Goal: Check status: Check status

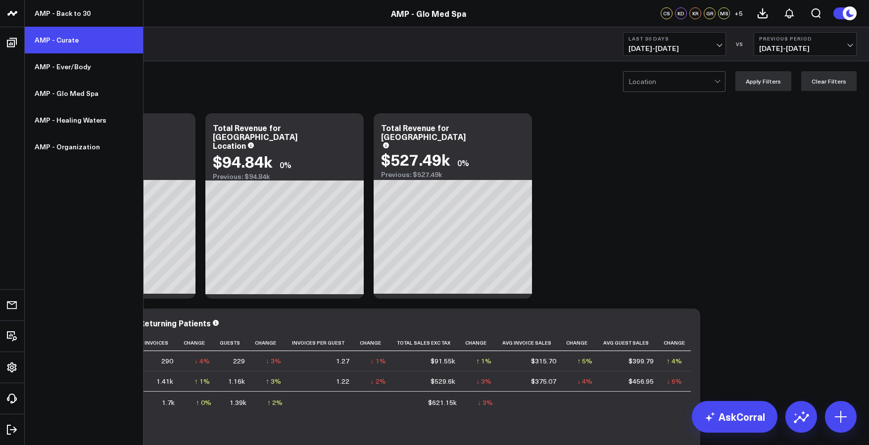
click at [49, 37] on link "AMP - Curate" at bounding box center [84, 40] width 118 height 27
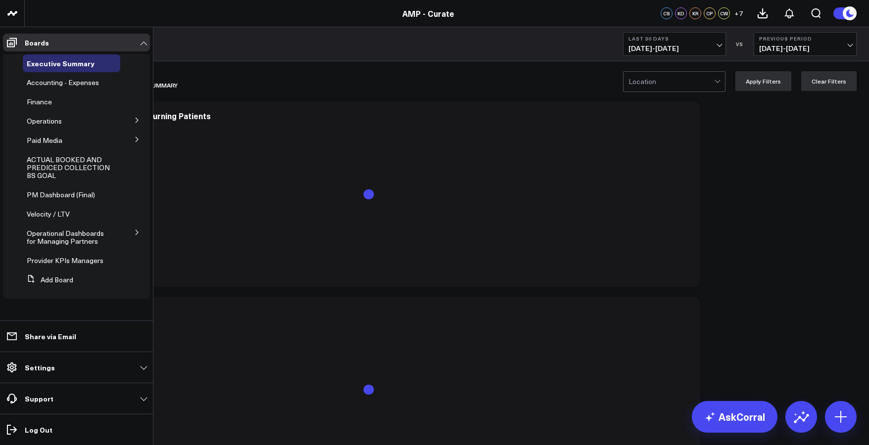
click at [137, 121] on icon at bounding box center [137, 120] width 6 height 6
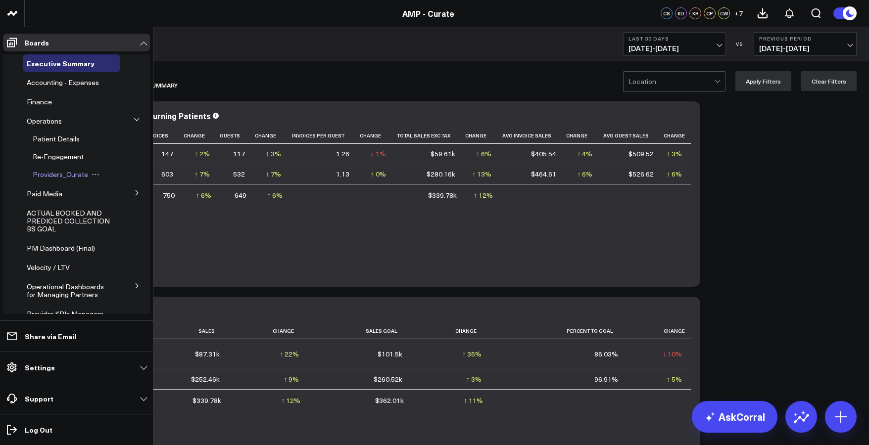
click at [53, 172] on span "Providers_Curate" at bounding box center [60, 174] width 55 height 9
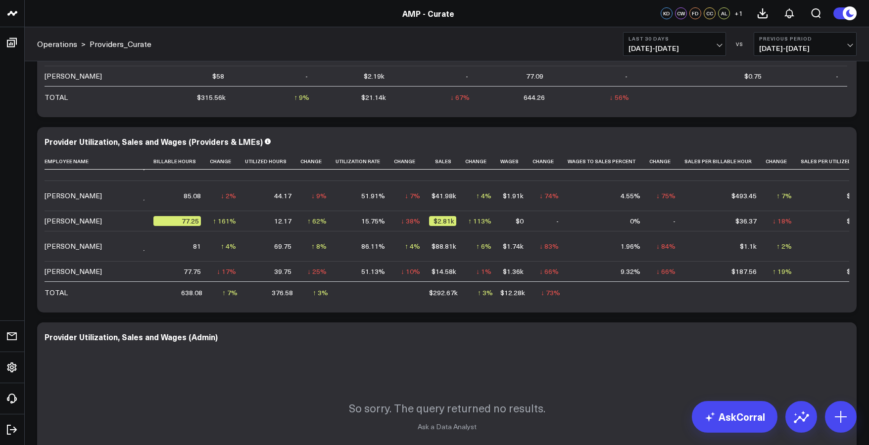
scroll to position [64, 0]
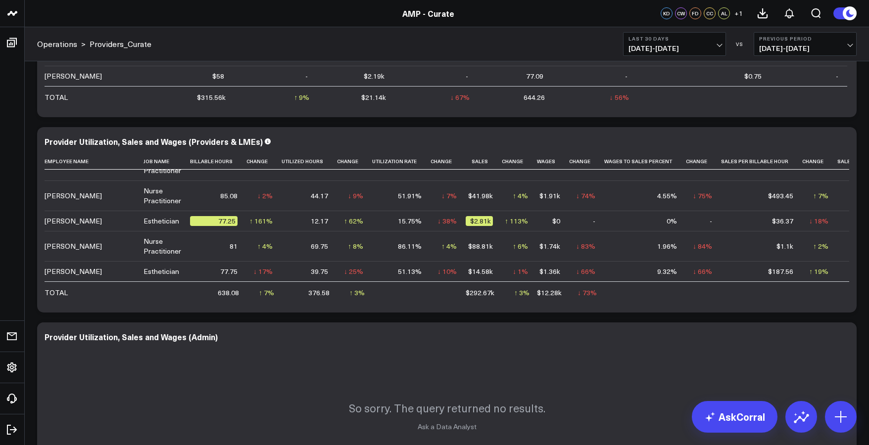
click at [649, 49] on span "[DATE] - [DATE]" at bounding box center [674, 49] width 92 height 8
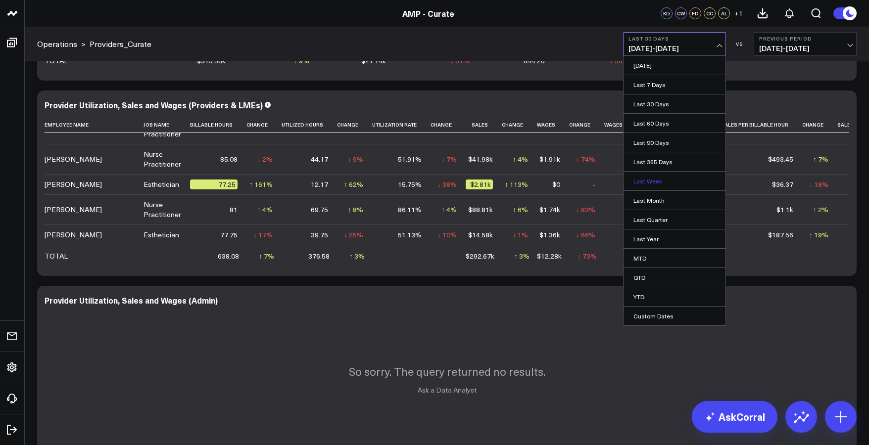
scroll to position [410, 0]
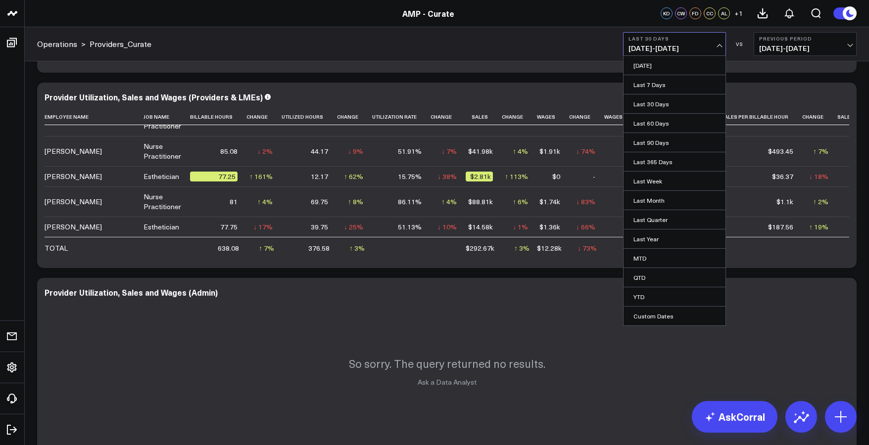
click at [773, 33] on button "Previous Period [DATE] - [DATE]" at bounding box center [804, 44] width 103 height 24
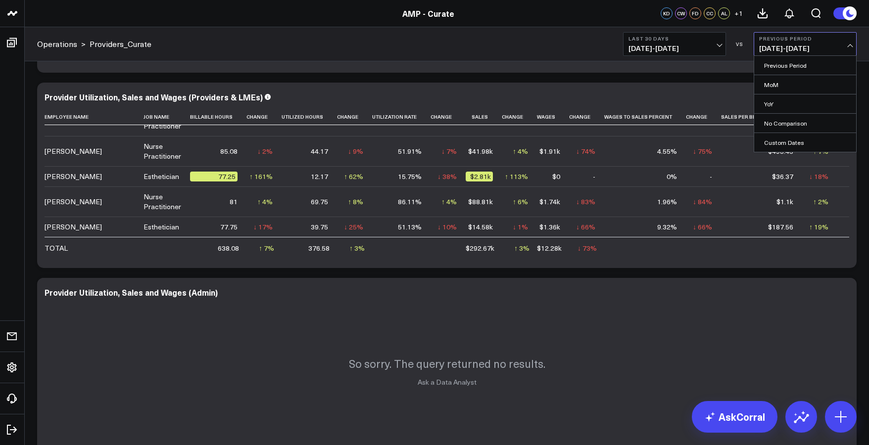
click at [656, 57] on div "Operations > Providers_Curate Last 30 Days [DATE] - [DATE] VS Previous Period […" at bounding box center [447, 44] width 844 height 34
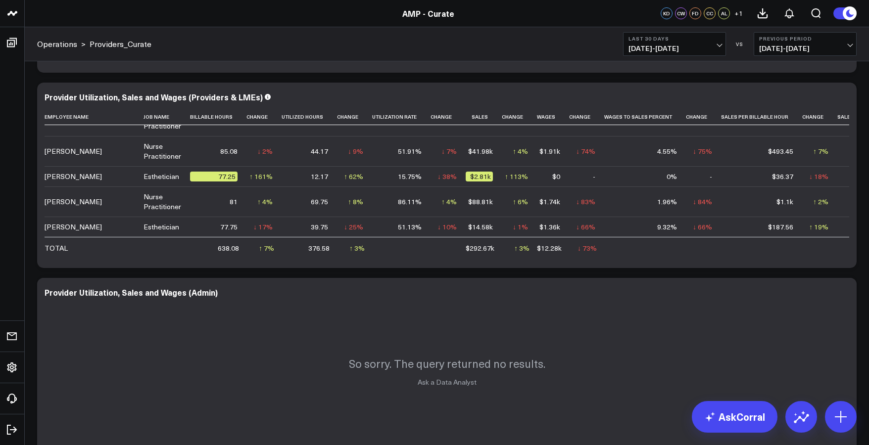
click at [655, 49] on span "[DATE] - [DATE]" at bounding box center [674, 49] width 92 height 8
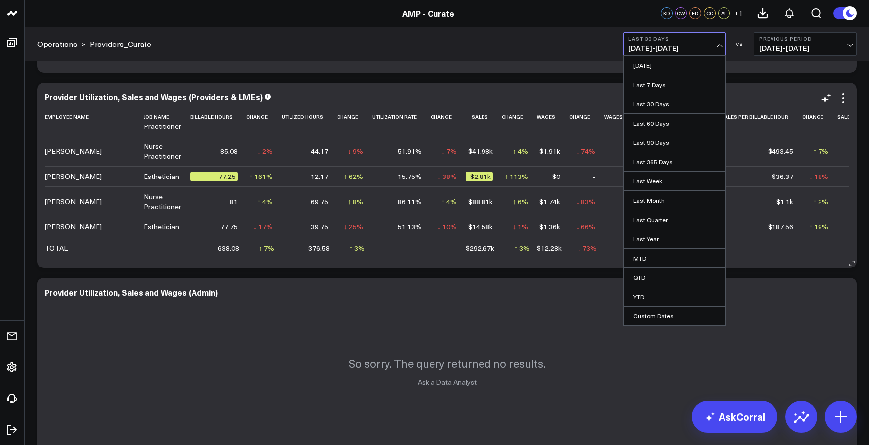
click at [654, 254] on link "MTD" at bounding box center [674, 258] width 102 height 19
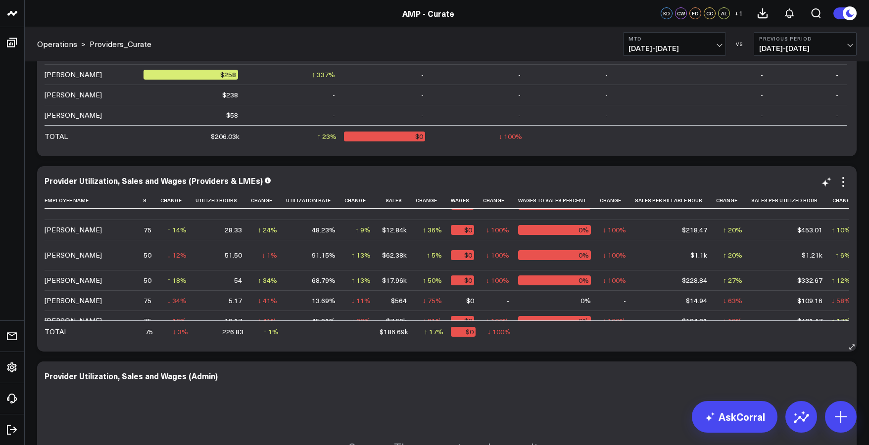
scroll to position [0, 86]
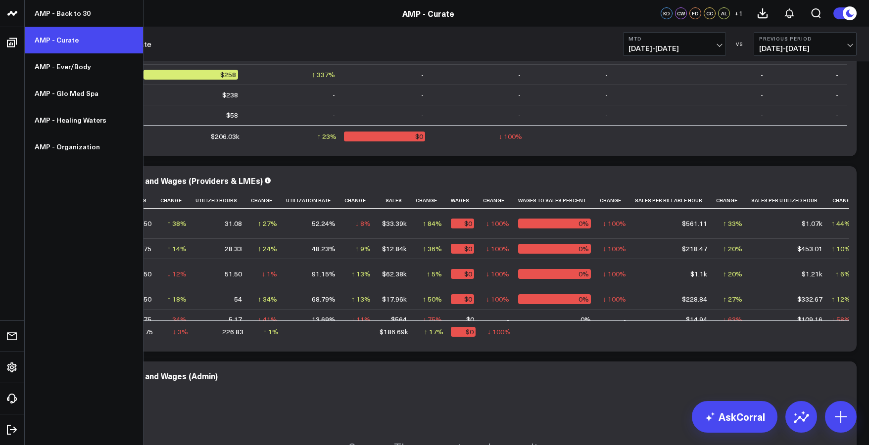
click at [59, 43] on link "AMP - Curate" at bounding box center [84, 40] width 118 height 27
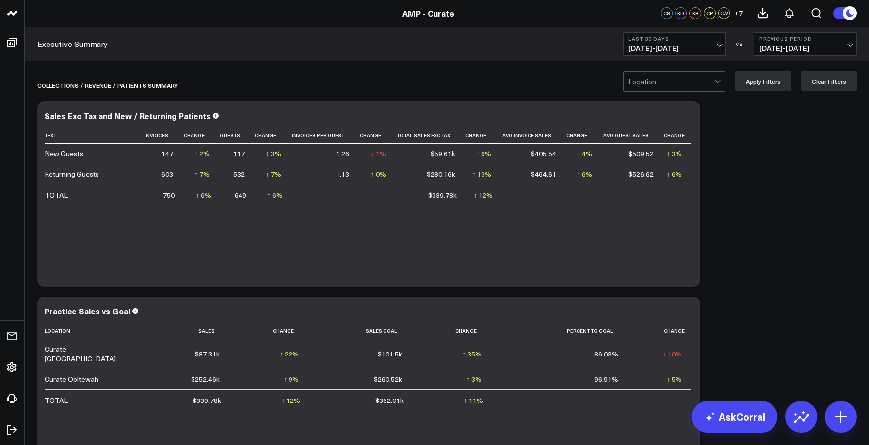
click at [632, 49] on span "[DATE] - [DATE]" at bounding box center [674, 49] width 92 height 8
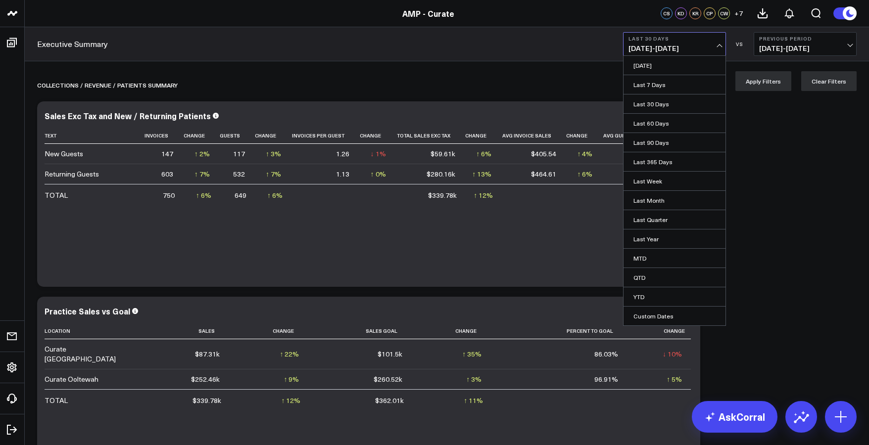
click at [655, 264] on link "MTD" at bounding box center [674, 258] width 102 height 19
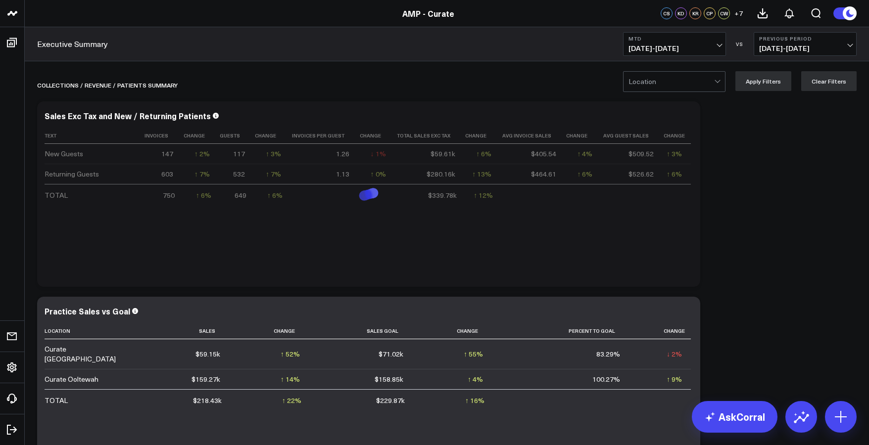
drag, startPoint x: 650, startPoint y: 44, endPoint x: 646, endPoint y: 51, distance: 8.2
click at [650, 45] on span "09/01/25 - 09/18/25" at bounding box center [674, 49] width 92 height 8
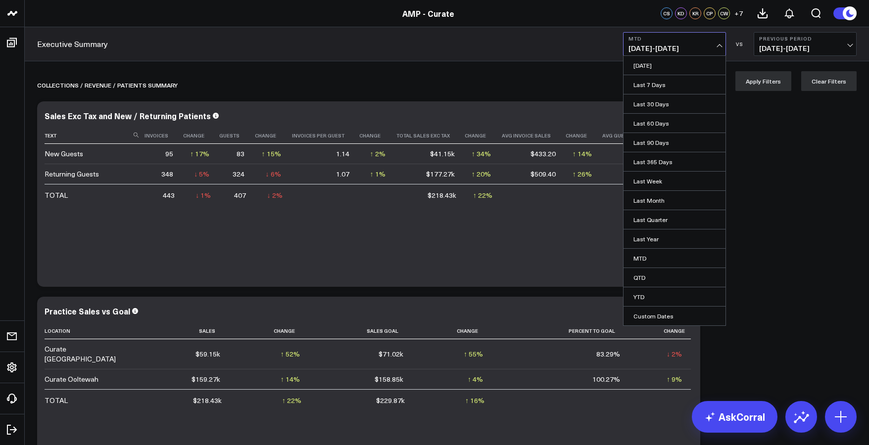
click at [648, 127] on link "Last 60 Days" at bounding box center [674, 123] width 102 height 19
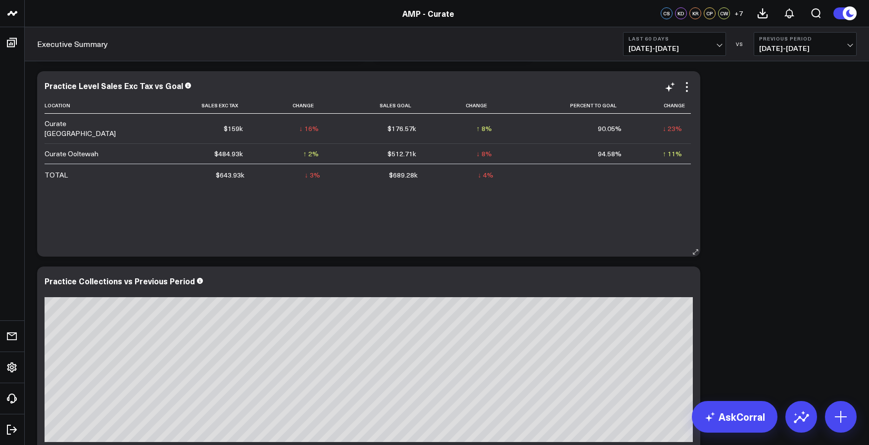
scroll to position [1056, 0]
